Goal: Task Accomplishment & Management: Use online tool/utility

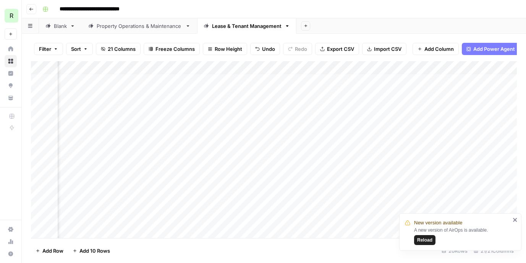
scroll to position [4, 1395]
click at [428, 240] on span "Reload" at bounding box center [424, 239] width 15 height 7
click at [226, 80] on div "Add Column" at bounding box center [274, 149] width 486 height 177
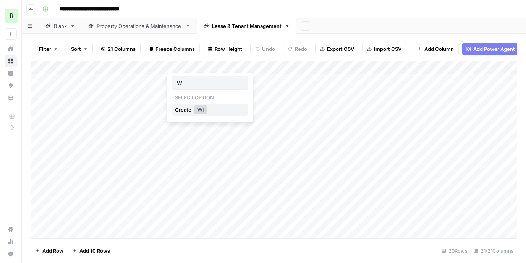
type input "WIP"
click at [225, 107] on div "Add Column" at bounding box center [274, 149] width 486 height 177
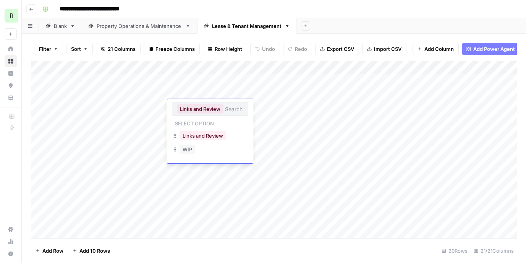
click at [225, 107] on input "text" at bounding box center [234, 108] width 18 height 7
click at [192, 151] on button "WIP" at bounding box center [187, 149] width 16 height 9
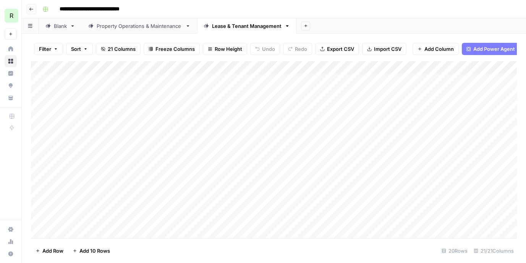
click at [201, 79] on div "Add Column" at bounding box center [274, 149] width 486 height 177
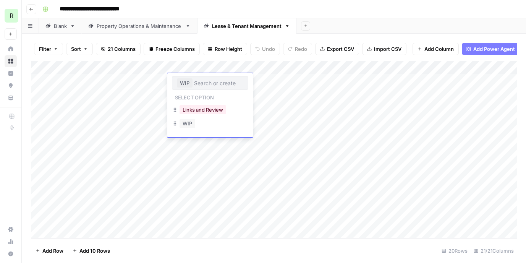
click at [235, 111] on div "Links and Review" at bounding box center [210, 110] width 76 height 14
click at [222, 112] on button "Links and Review" at bounding box center [202, 109] width 47 height 9
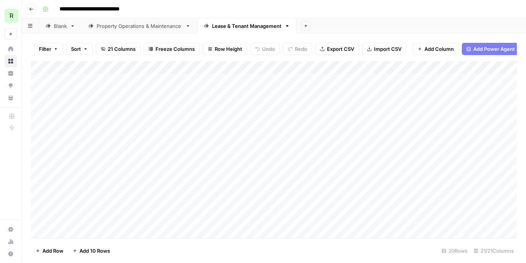
click at [207, 102] on div "Add Column" at bounding box center [274, 149] width 486 height 177
click at [204, 107] on div "Add Column" at bounding box center [274, 149] width 486 height 177
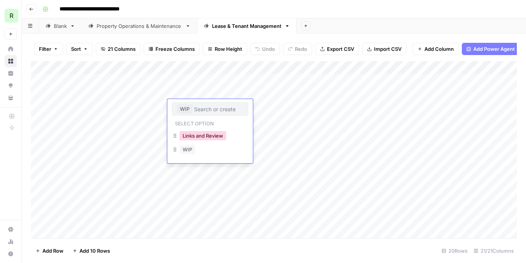
click at [207, 136] on button "Links and Review" at bounding box center [202, 135] width 47 height 9
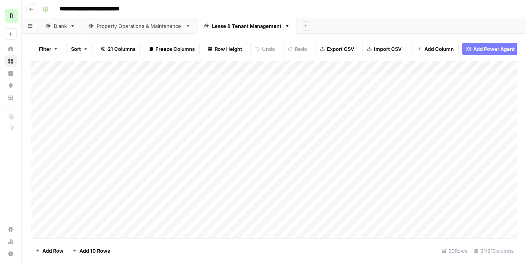
click at [229, 133] on div "Add Column" at bounding box center [274, 149] width 486 height 177
click at [219, 132] on div "Add Column" at bounding box center [274, 149] width 486 height 177
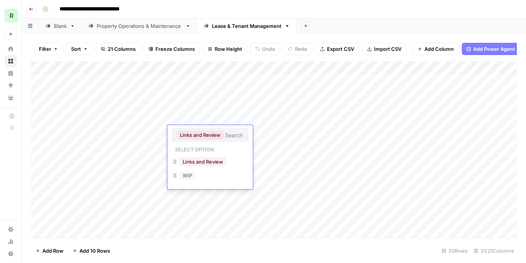
click at [200, 174] on div "WIP" at bounding box center [210, 176] width 76 height 14
click at [189, 178] on button "WIP" at bounding box center [187, 175] width 16 height 9
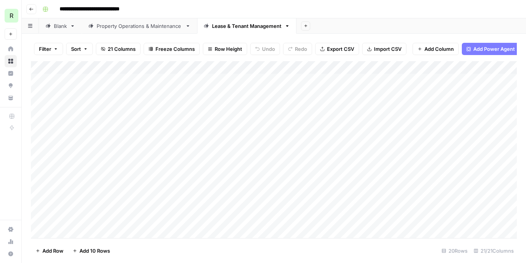
click at [100, 197] on div "Add Column" at bounding box center [274, 149] width 486 height 177
